Goal: Transaction & Acquisition: Obtain resource

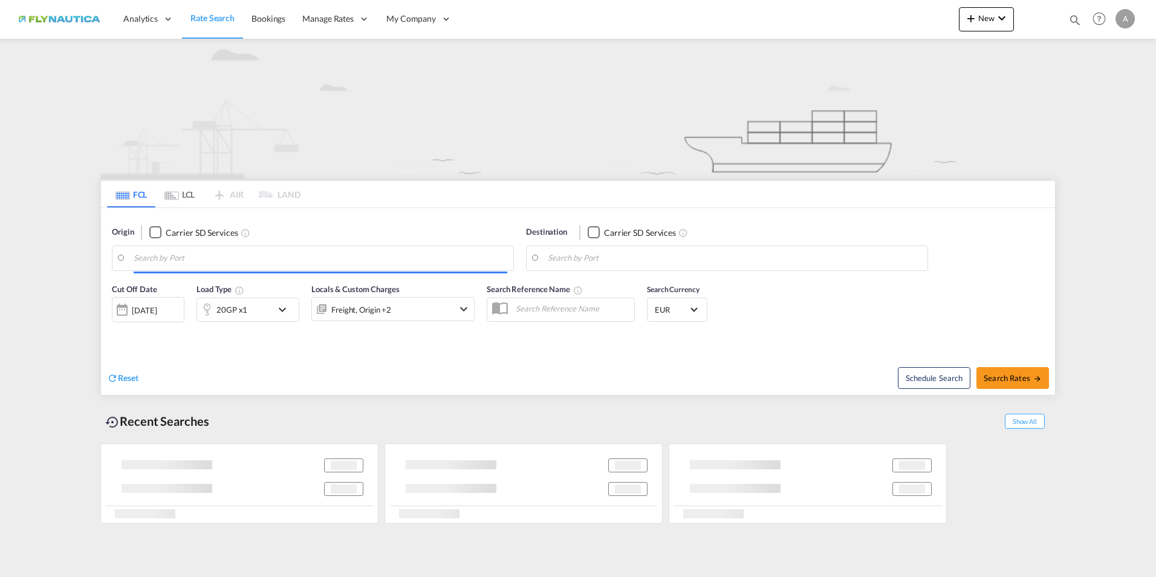
type input "[GEOGRAPHIC_DATA], [GEOGRAPHIC_DATA]"
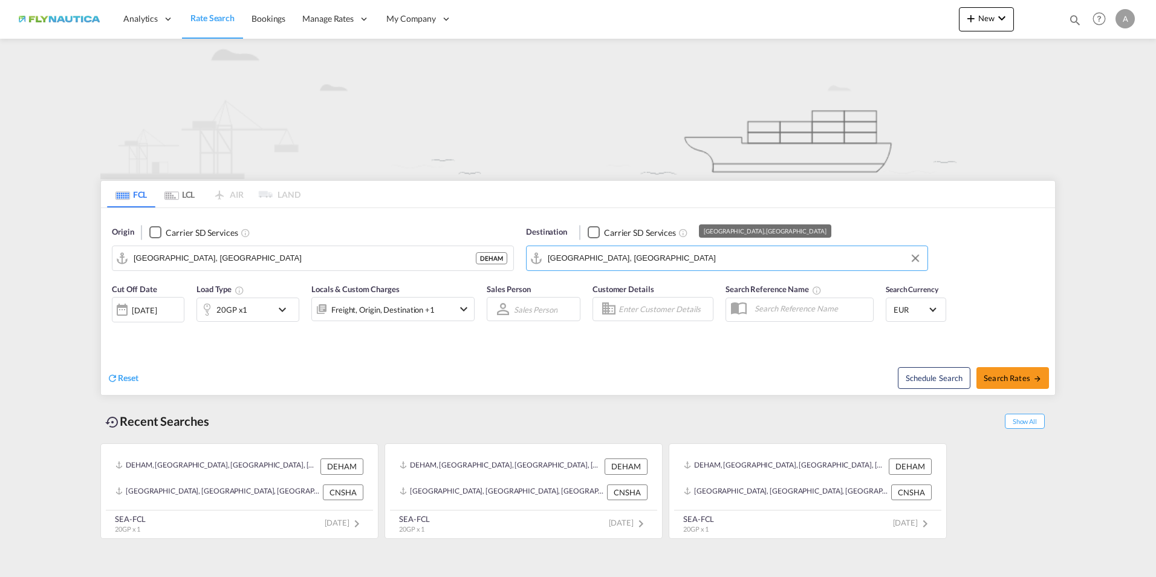
drag, startPoint x: 679, startPoint y: 258, endPoint x: 523, endPoint y: 243, distance: 156.7
click at [436, 236] on div "Origin Carrier SD Services [GEOGRAPHIC_DATA], DEHAM DEHAM Destination Carrier S…" at bounding box center [578, 242] width 954 height 69
drag, startPoint x: 560, startPoint y: 247, endPoint x: 499, endPoint y: 240, distance: 61.5
click at [547, 247] on md-input-container "[GEOGRAPHIC_DATA], [GEOGRAPHIC_DATA]" at bounding box center [726, 258] width 401 height 24
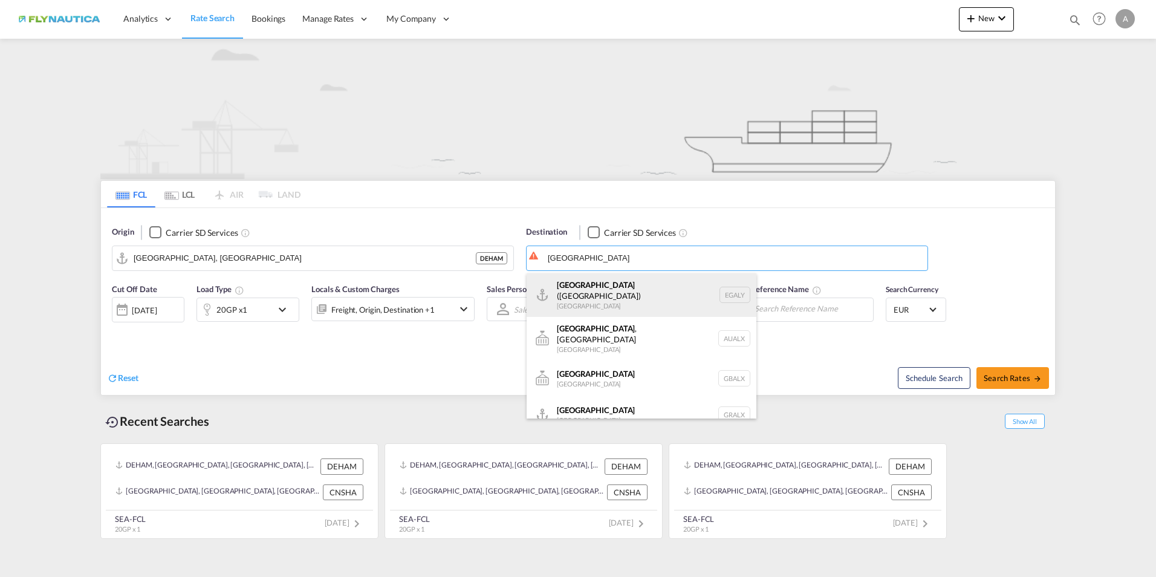
click at [611, 286] on div "Alexandria ([GEOGRAPHIC_DATA]) [GEOGRAPHIC_DATA] EGALY" at bounding box center [641, 295] width 230 height 44
type input "Alexandria ([GEOGRAPHIC_DATA]), EGALY"
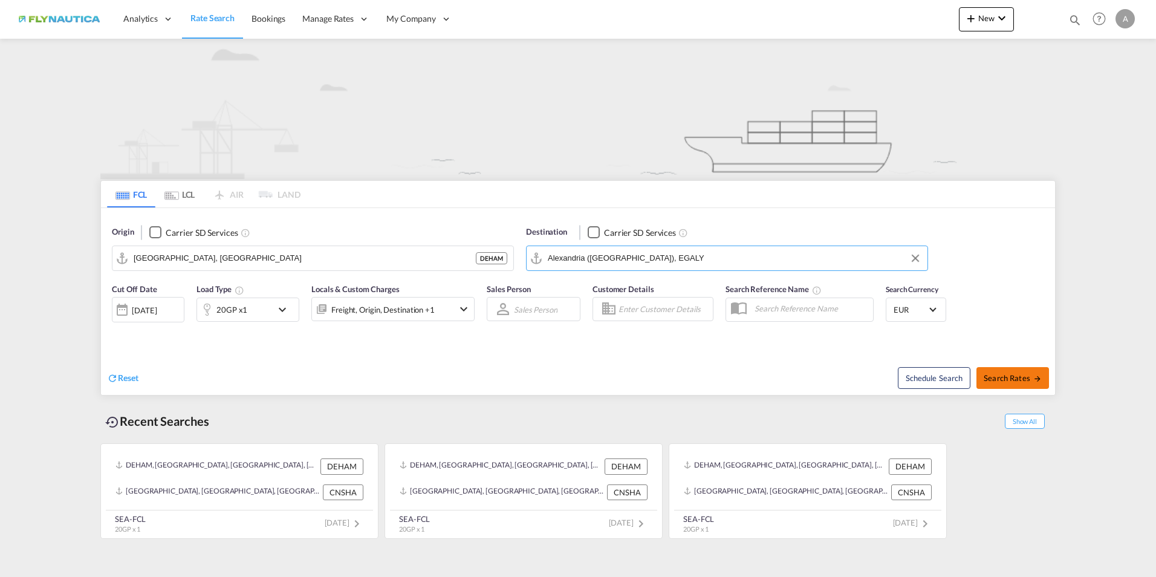
click at [1020, 377] on span "Search Rates" at bounding box center [1012, 378] width 58 height 10
type input "DEHAM to EGALY / [DATE]"
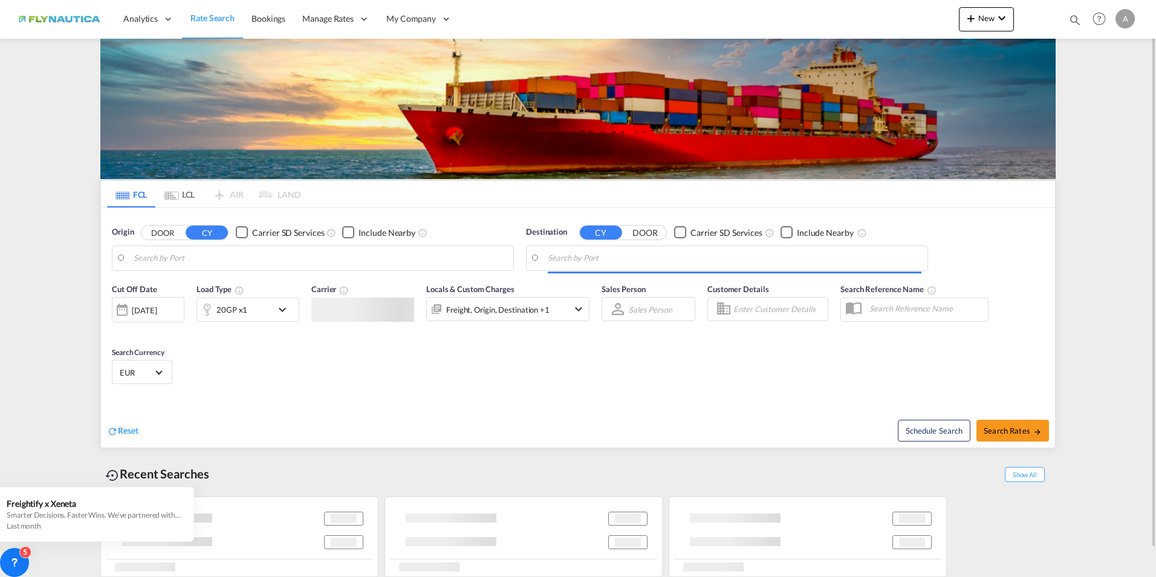
type input "[GEOGRAPHIC_DATA], [GEOGRAPHIC_DATA]"
type input "Alexandria ([GEOGRAPHIC_DATA]), EGALY"
click at [157, 235] on button "DOOR" at bounding box center [162, 232] width 42 height 14
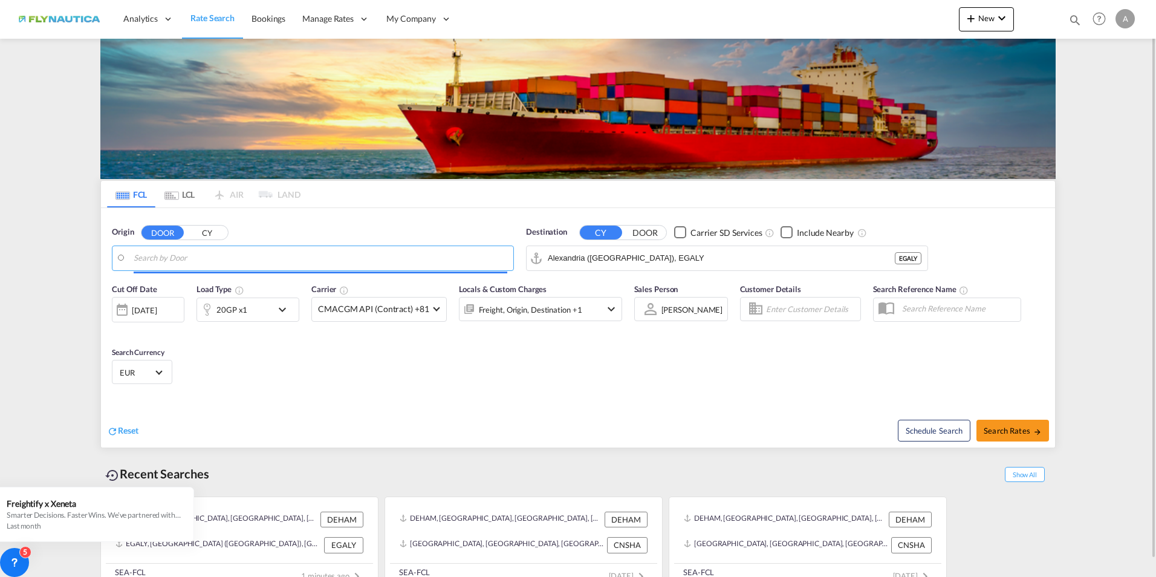
click at [215, 253] on input "Search by Door" at bounding box center [321, 258] width 374 height 18
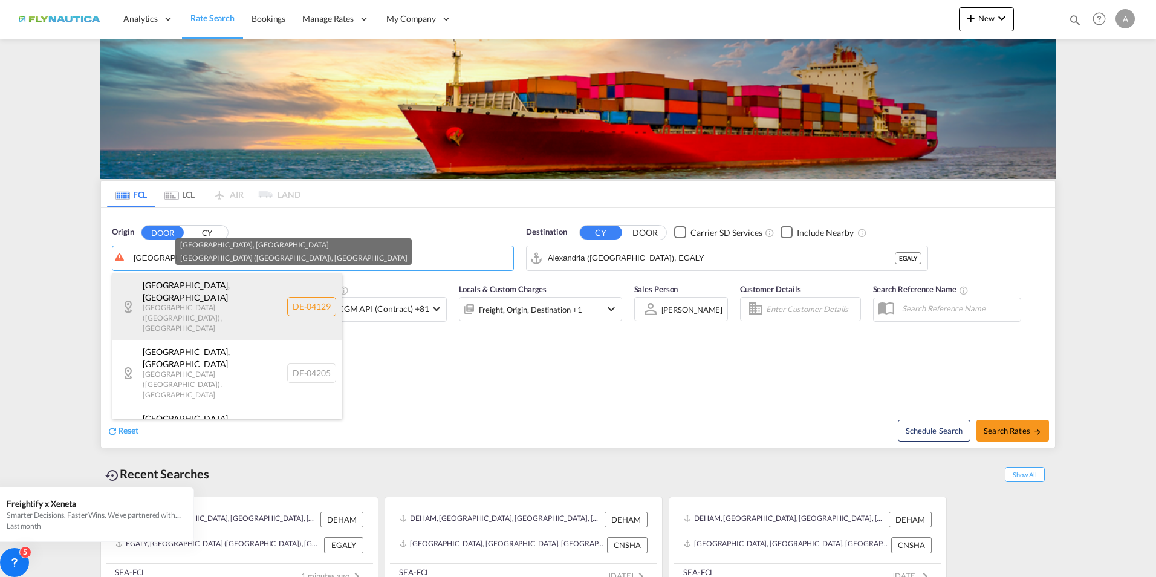
click at [210, 299] on div "[GEOGRAPHIC_DATA] , [GEOGRAPHIC_DATA] ([GEOGRAPHIC_DATA]) , [GEOGRAPHIC_DATA] D…" at bounding box center [227, 306] width 230 height 66
type input "DE-04129, [GEOGRAPHIC_DATA], [GEOGRAPHIC_DATA] ([GEOGRAPHIC_DATA])"
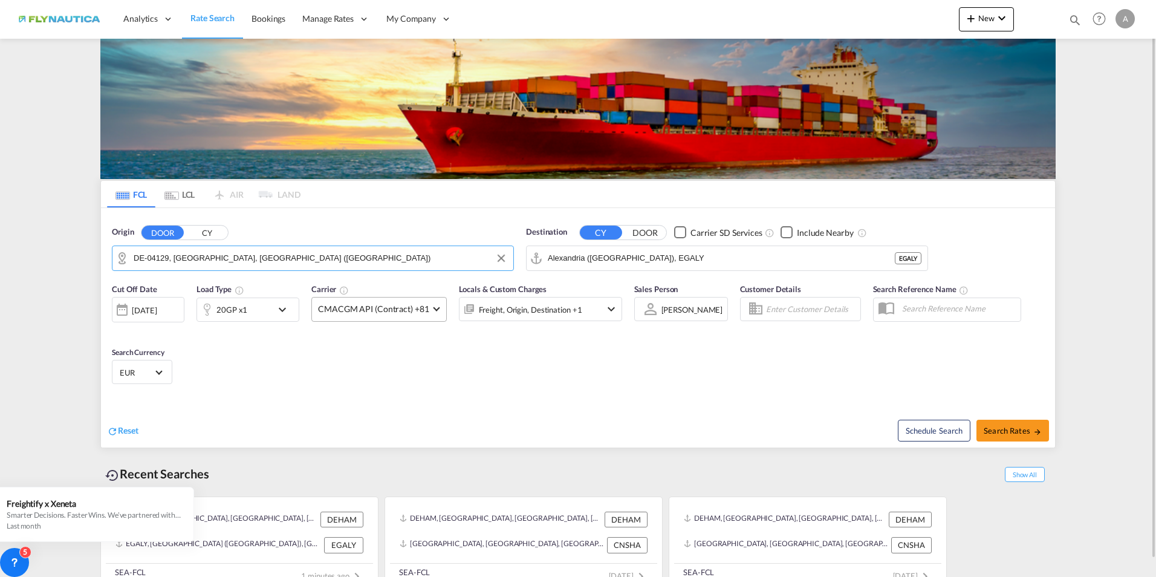
click at [436, 315] on md-select-value "CMACGM API (Contract) +81" at bounding box center [379, 309] width 134 height 24
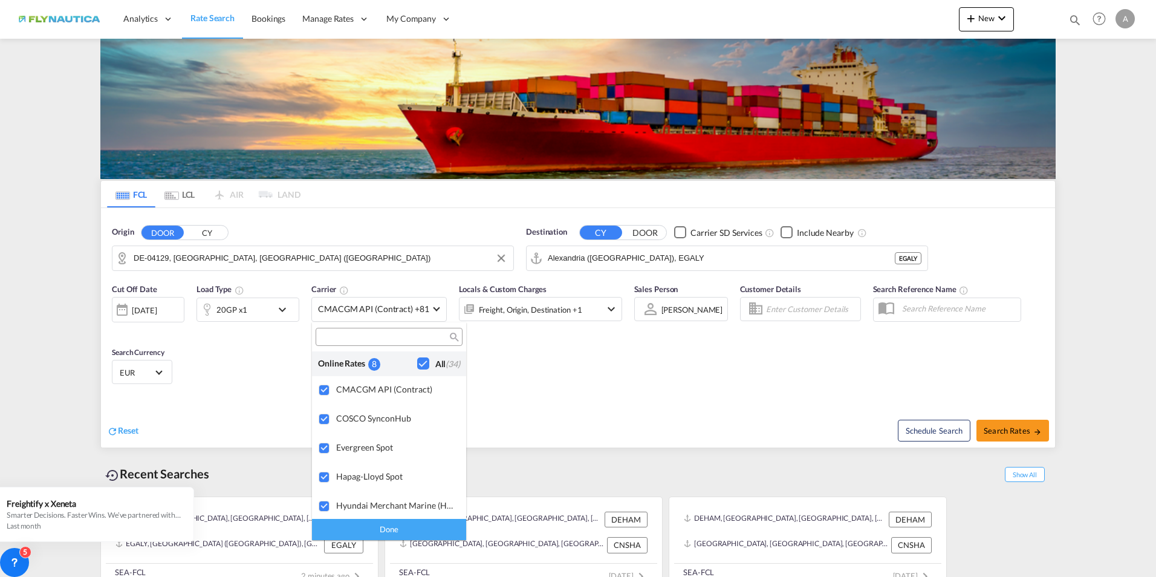
click at [561, 371] on md-backdrop at bounding box center [578, 288] width 1156 height 577
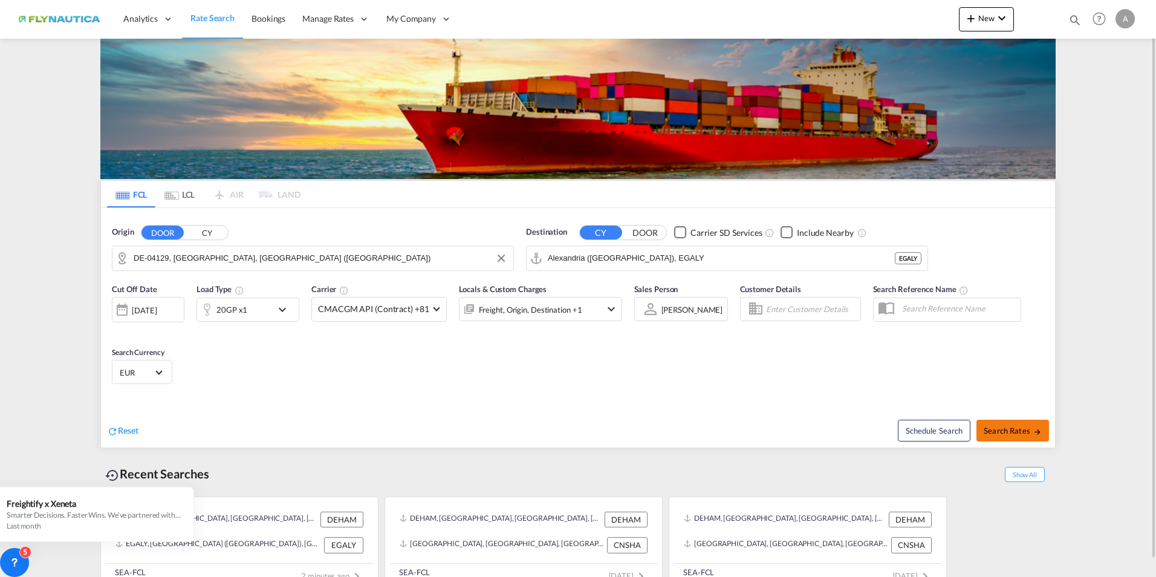
click at [1020, 430] on span "Search Rates" at bounding box center [1012, 430] width 58 height 10
type input "[GEOGRAPHIC_DATA] to EGALY / [DATE]"
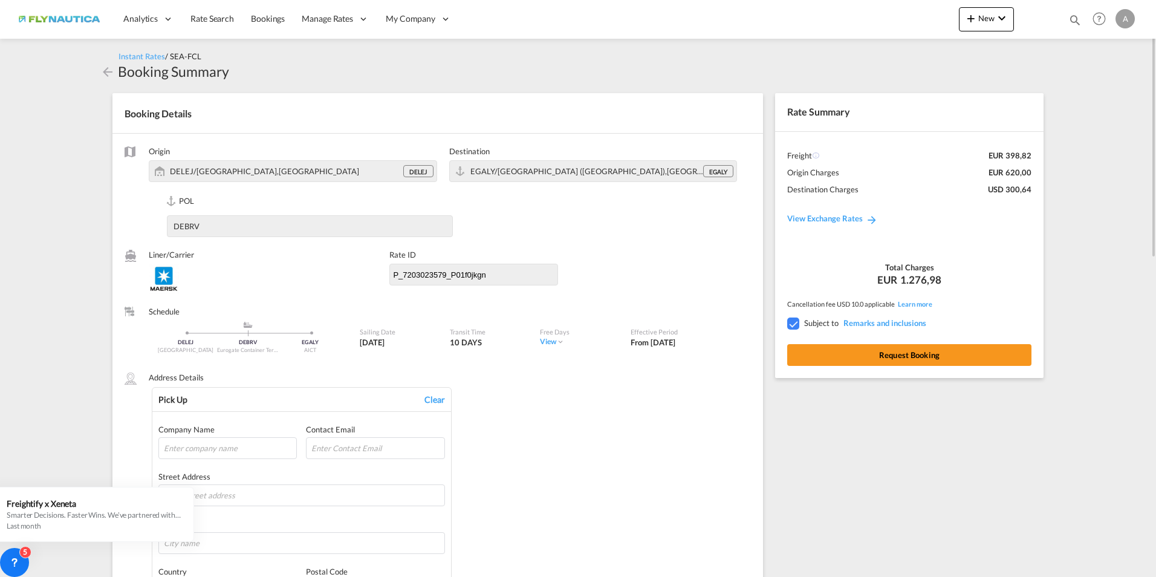
click at [104, 70] on md-icon "icon-arrow-left" at bounding box center [107, 72] width 15 height 15
